Goal: Transaction & Acquisition: Purchase product/service

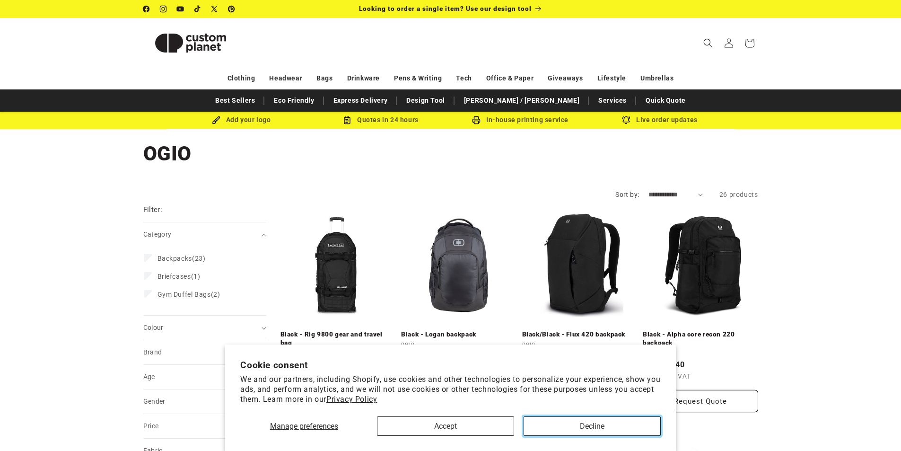
click at [579, 426] on button "Decline" at bounding box center [592, 425] width 137 height 19
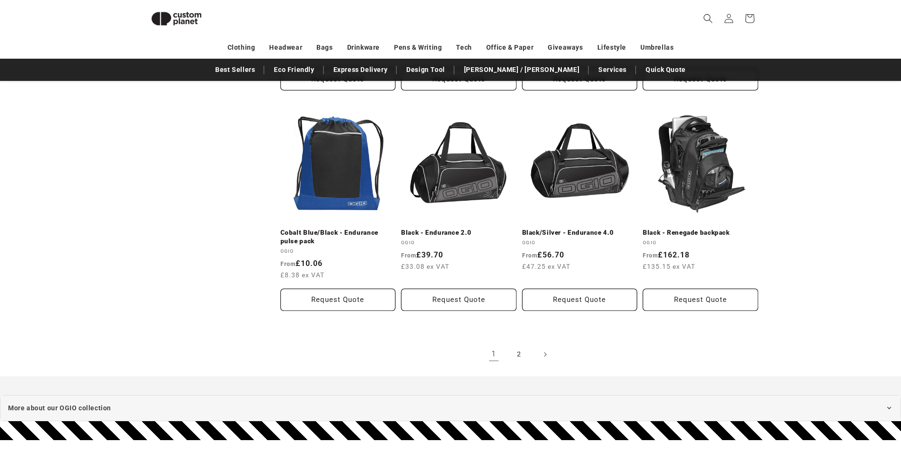
scroll to position [1028, 0]
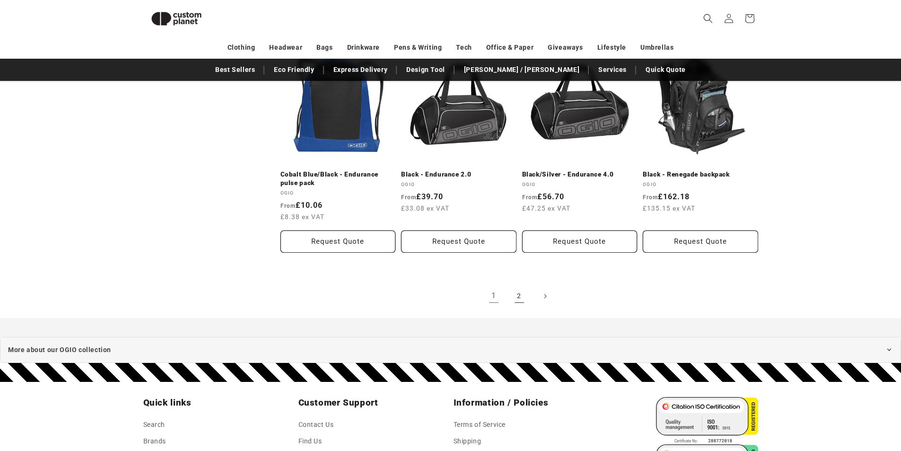
click at [516, 294] on link "2" at bounding box center [519, 296] width 21 height 21
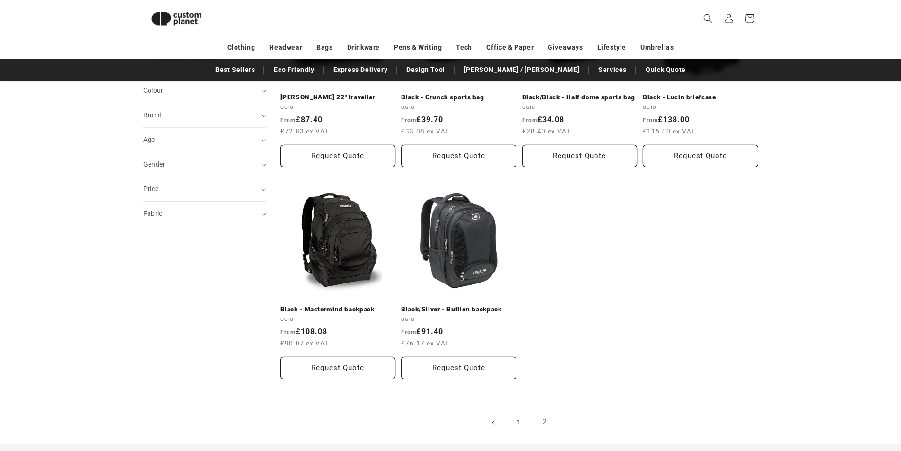
scroll to position [224, 0]
click at [526, 426] on link "1" at bounding box center [519, 422] width 21 height 21
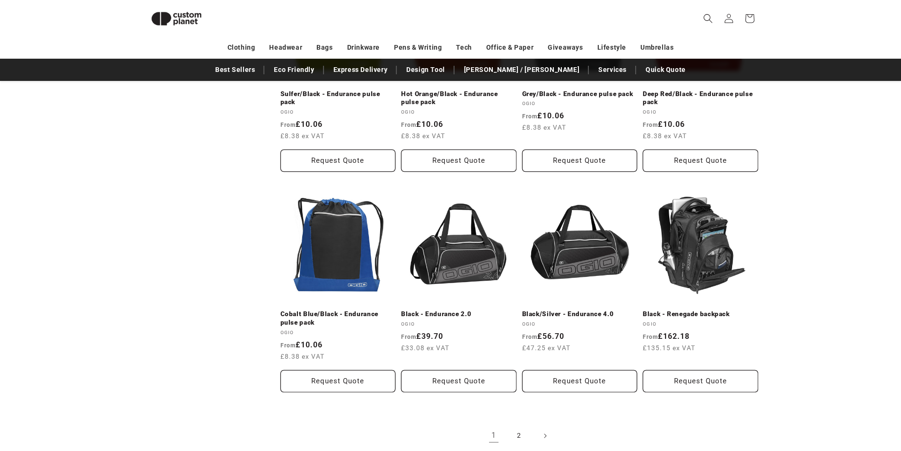
scroll to position [886, 0]
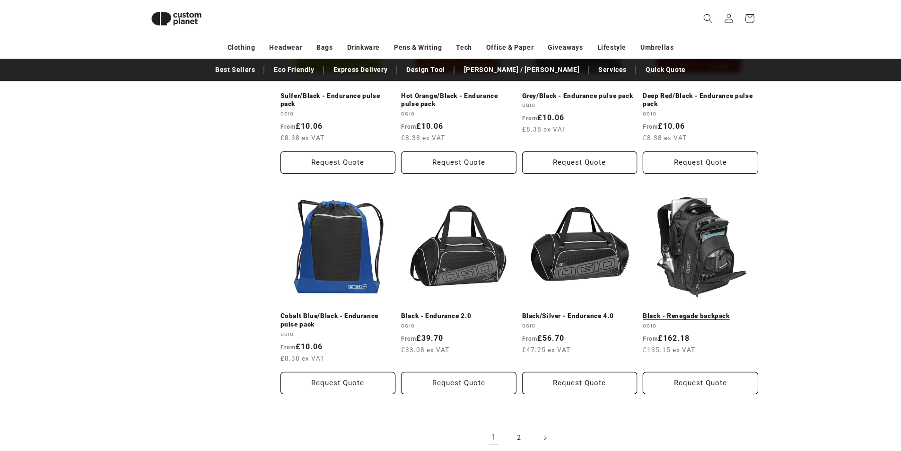
click at [703, 312] on link "Black - Renegade backpack" at bounding box center [700, 316] width 115 height 9
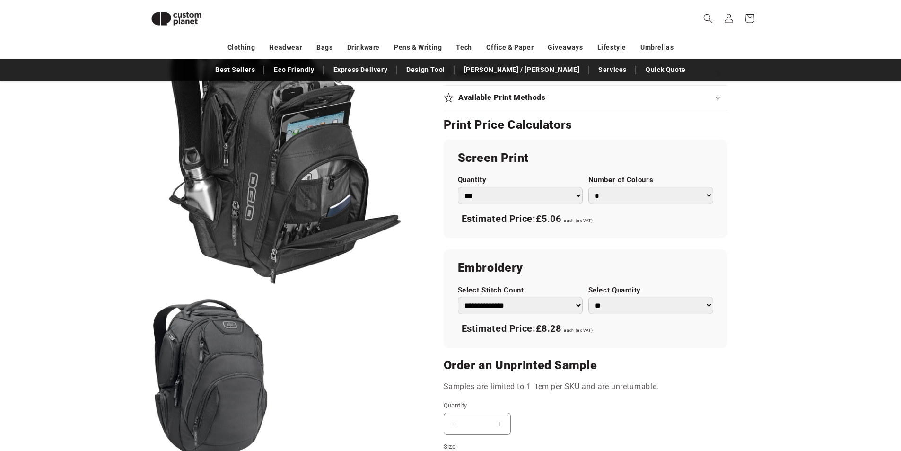
scroll to position [460, 0]
click at [506, 305] on select "**********" at bounding box center [520, 304] width 125 height 17
select select "**"
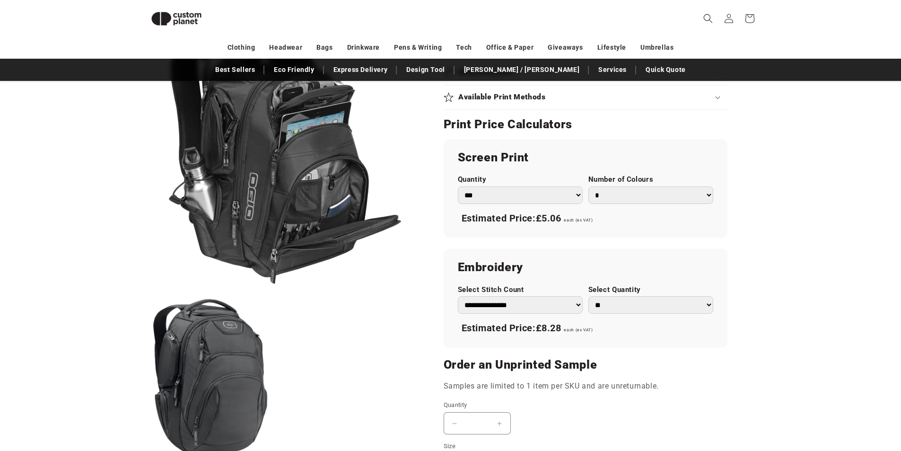
click at [458, 296] on select "**********" at bounding box center [520, 304] width 125 height 17
click at [412, 331] on ul "Open media 1 in modal Open media 2 in modal" at bounding box center [281, 236] width 277 height 445
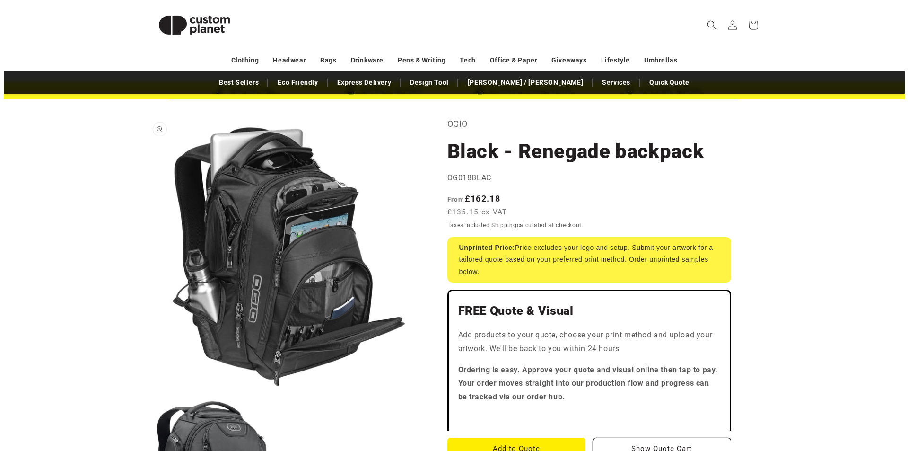
scroll to position [0, 0]
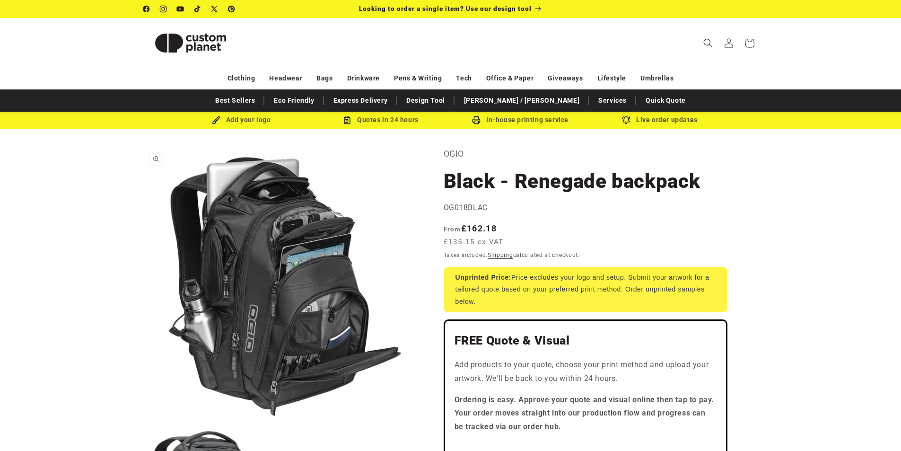
click at [143, 423] on button "Open media 1 in modal" at bounding box center [143, 423] width 0 height 0
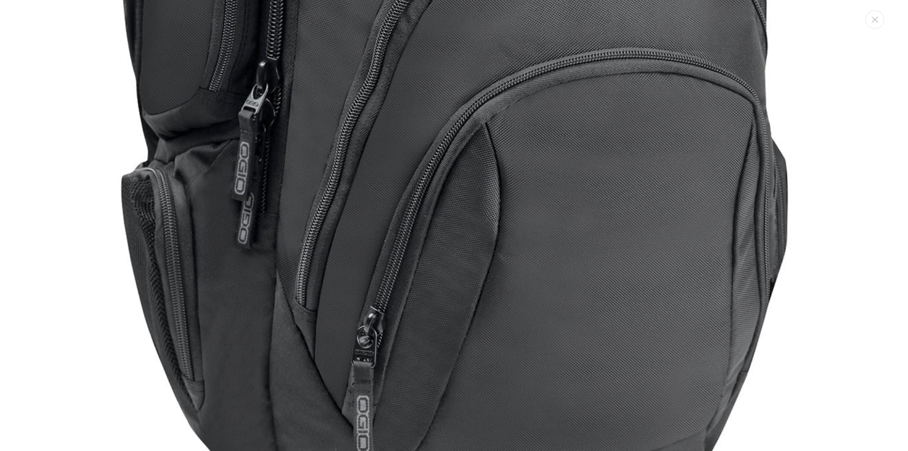
scroll to position [1326, 0]
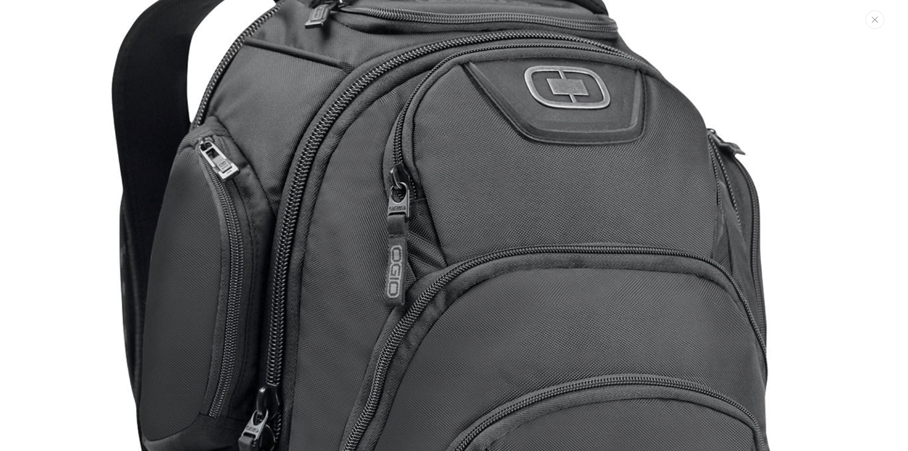
click at [877, 24] on button "Close" at bounding box center [874, 19] width 19 height 18
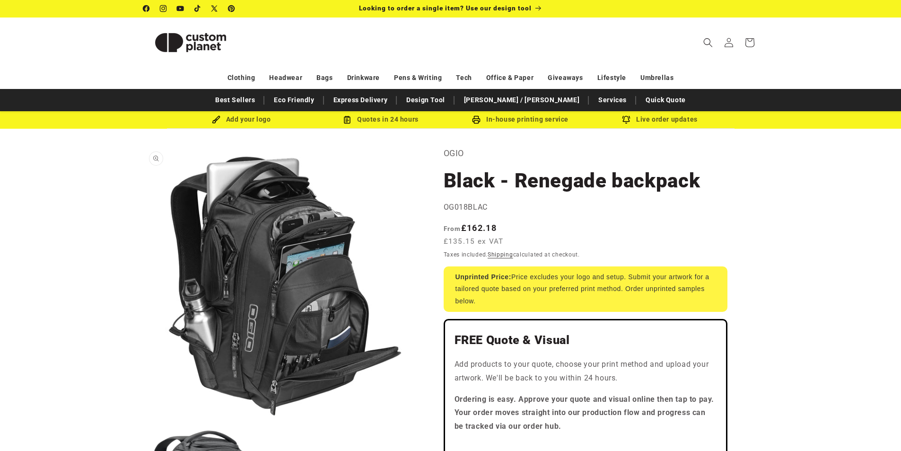
scroll to position [0, 0]
